Goal: Task Accomplishment & Management: Use online tool/utility

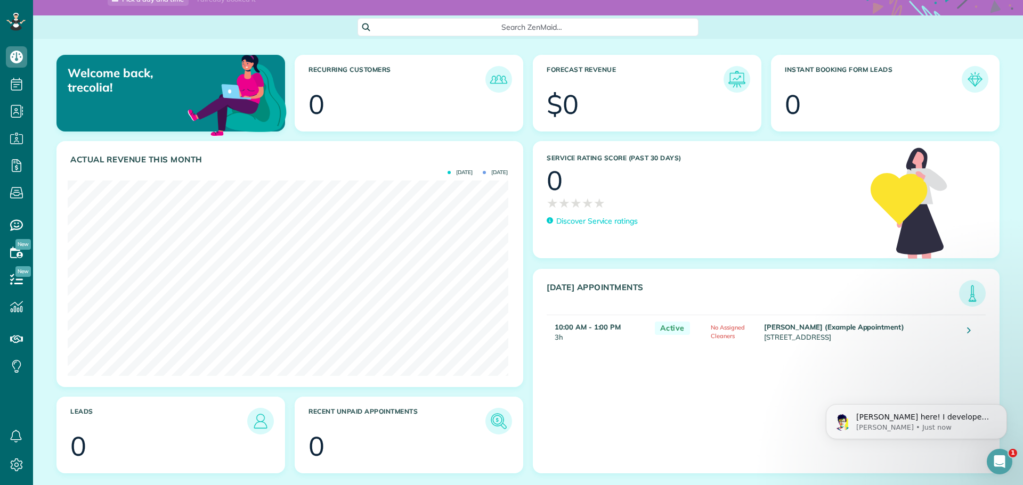
scroll to position [46, 0]
click at [967, 329] on icon at bounding box center [969, 329] width 4 height 11
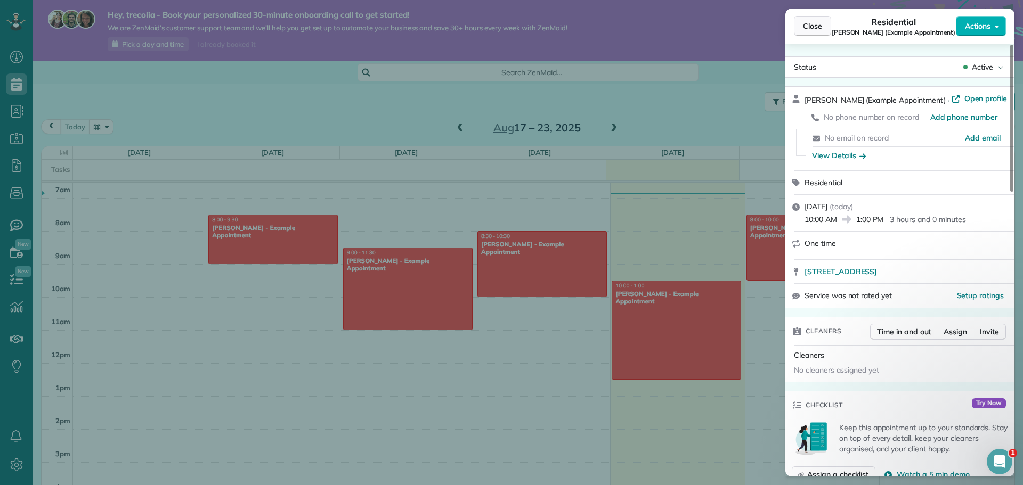
click at [812, 25] on span "Close" at bounding box center [812, 26] width 19 height 11
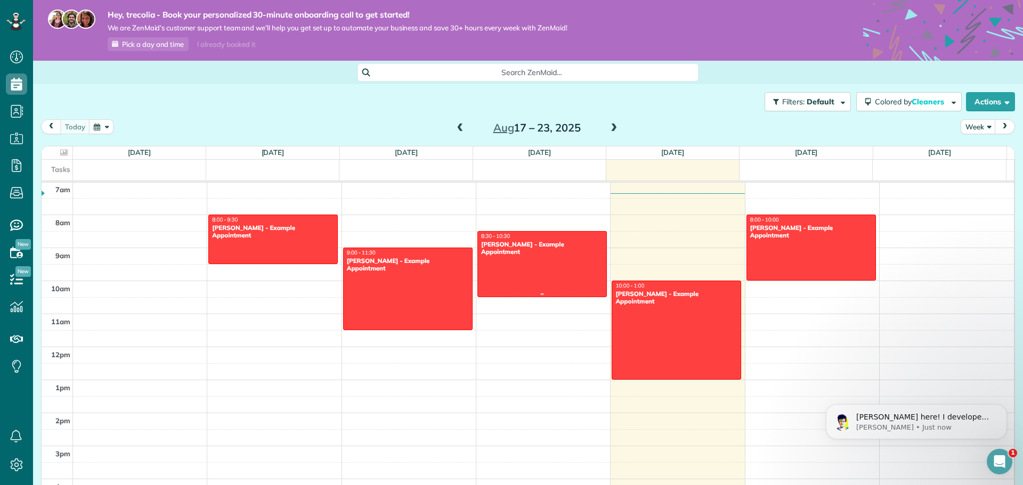
click at [532, 262] on div at bounding box center [542, 264] width 128 height 65
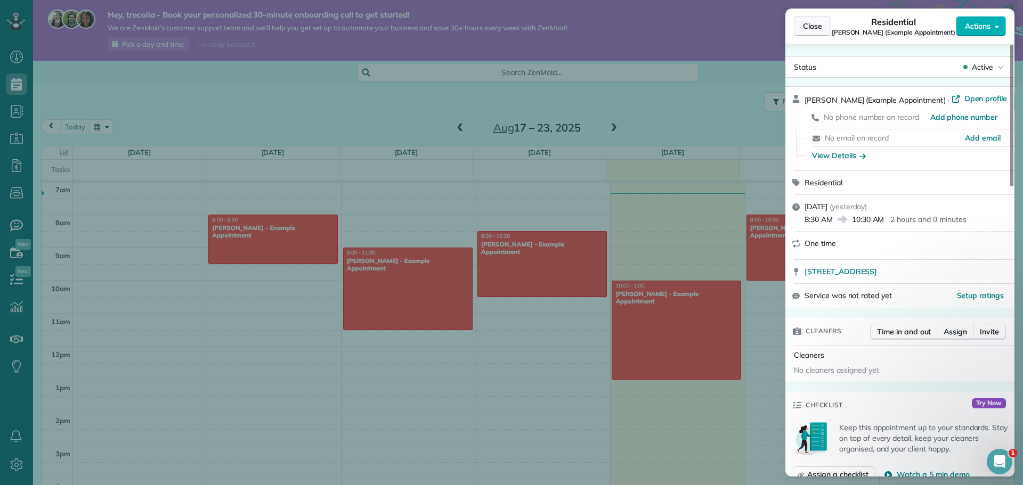
click at [817, 28] on span "Close" at bounding box center [812, 26] width 19 height 11
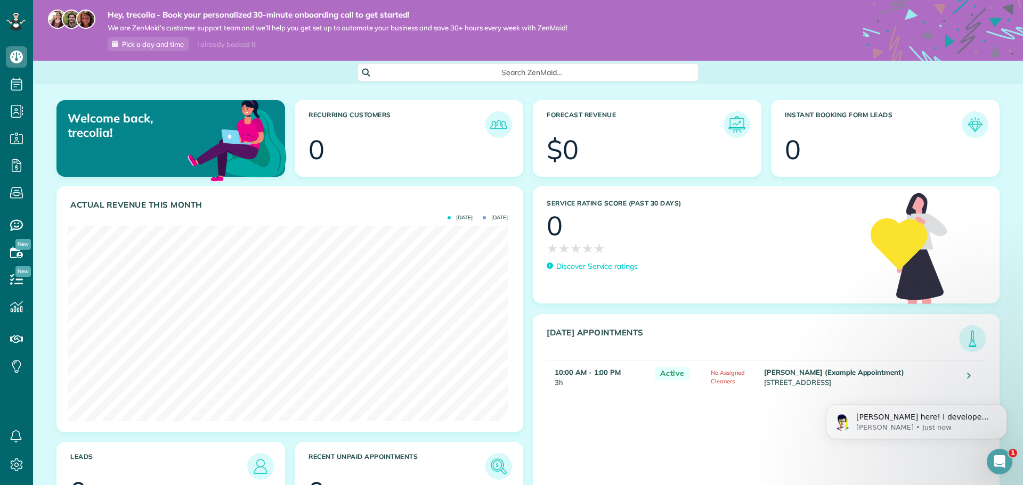
click at [220, 44] on div "I already booked it" at bounding box center [226, 44] width 71 height 13
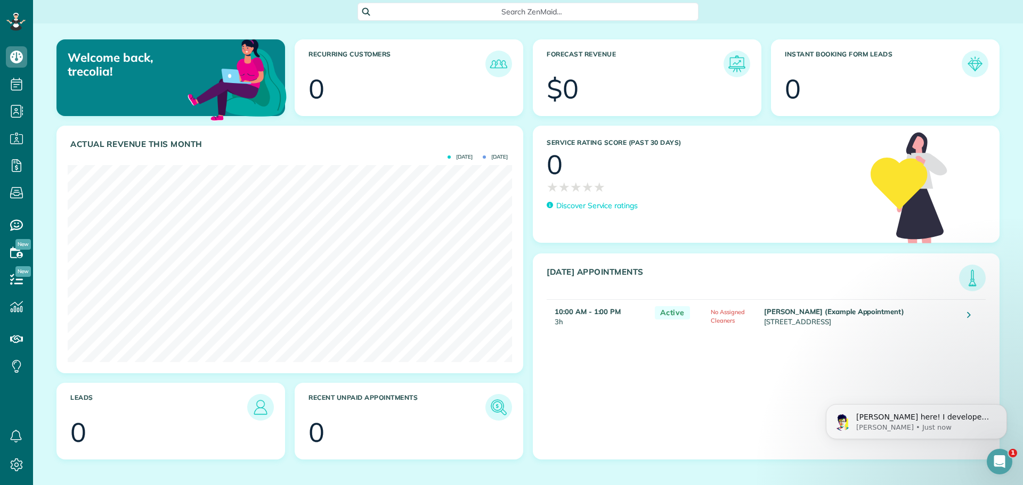
scroll to position [197, 444]
